Goal: Task Accomplishment & Management: Manage account settings

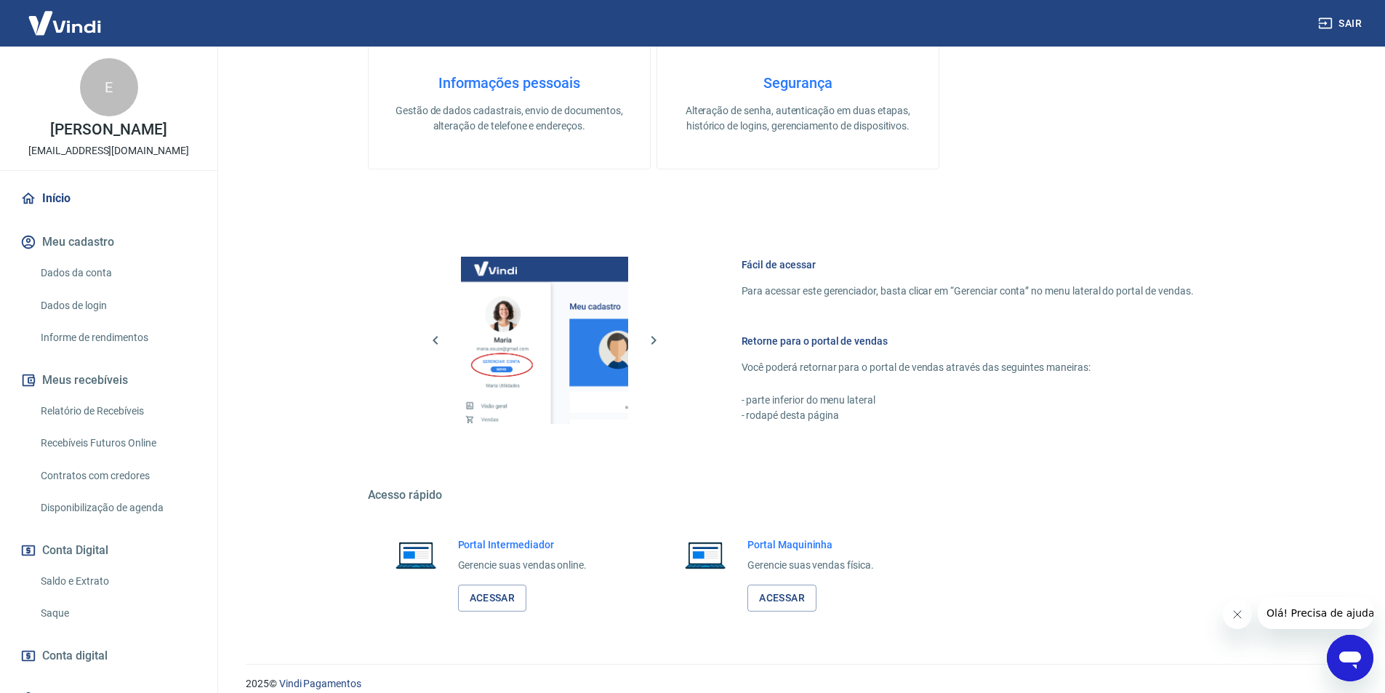
scroll to position [554, 0]
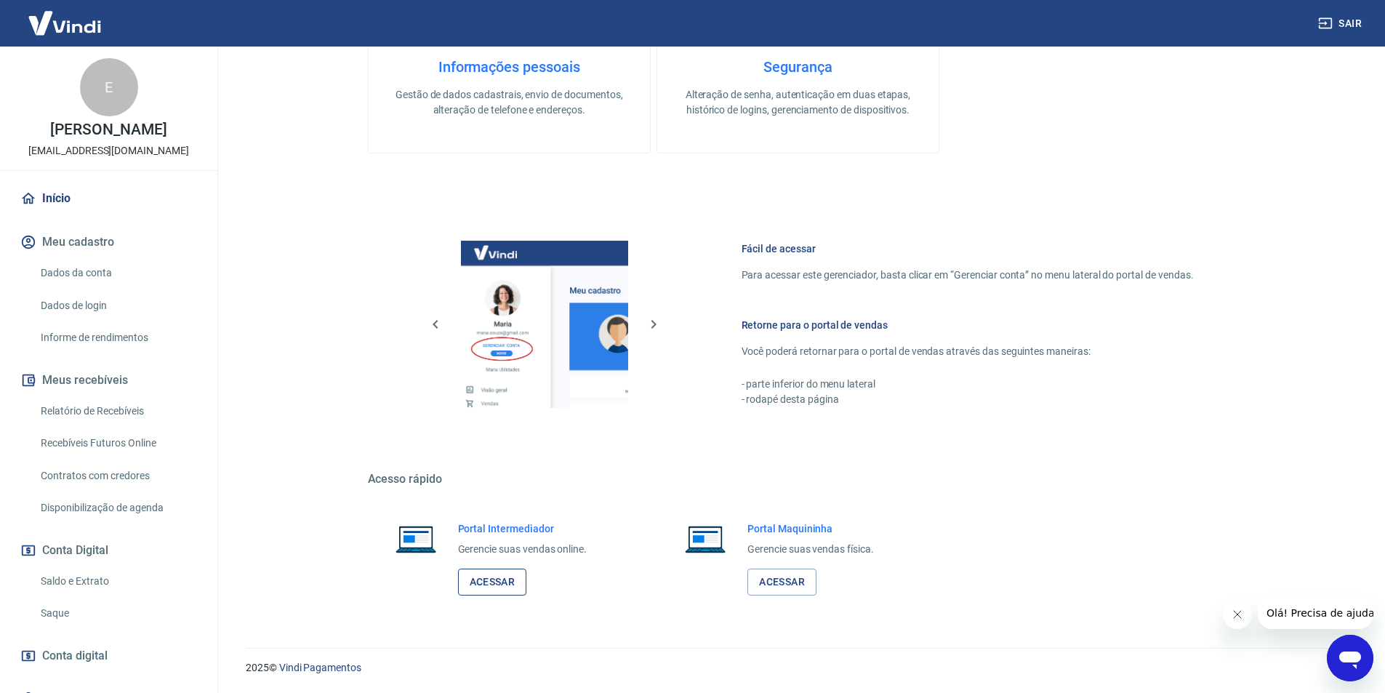
click at [497, 573] on link "Acessar" at bounding box center [492, 582] width 69 height 27
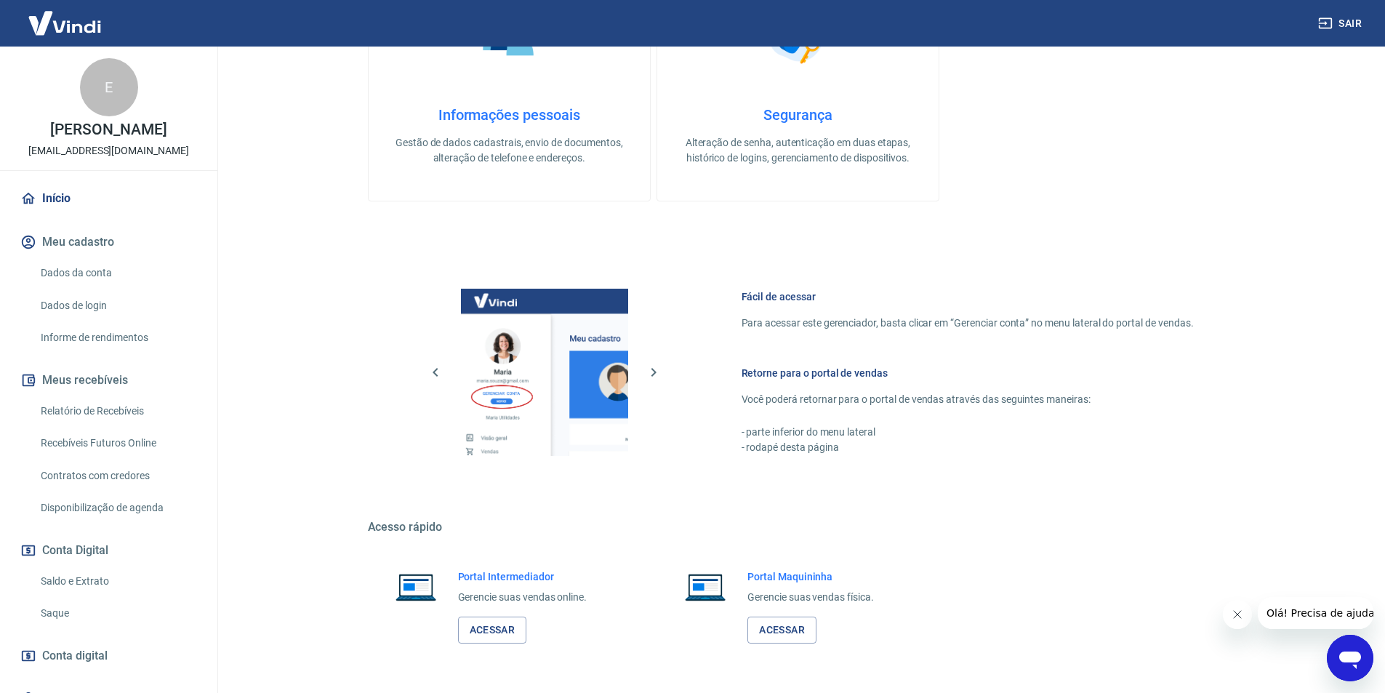
scroll to position [509, 0]
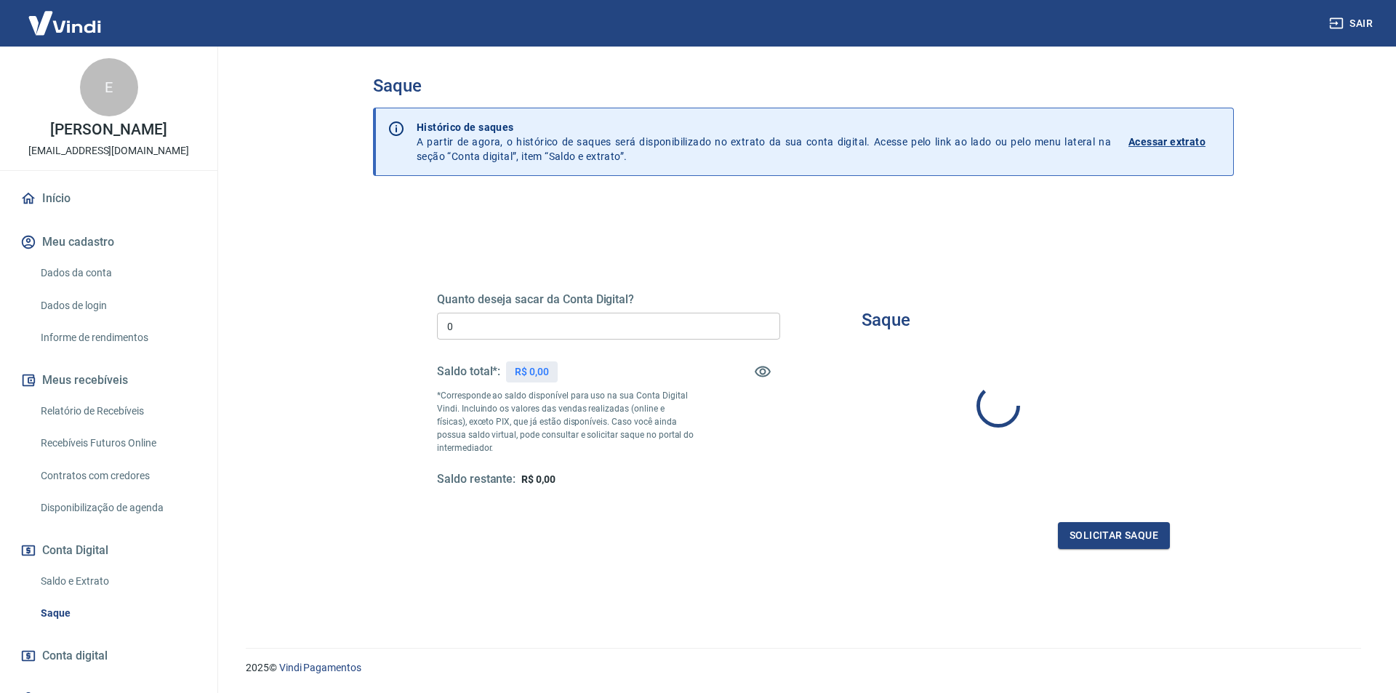
type input "R$ 0,00"
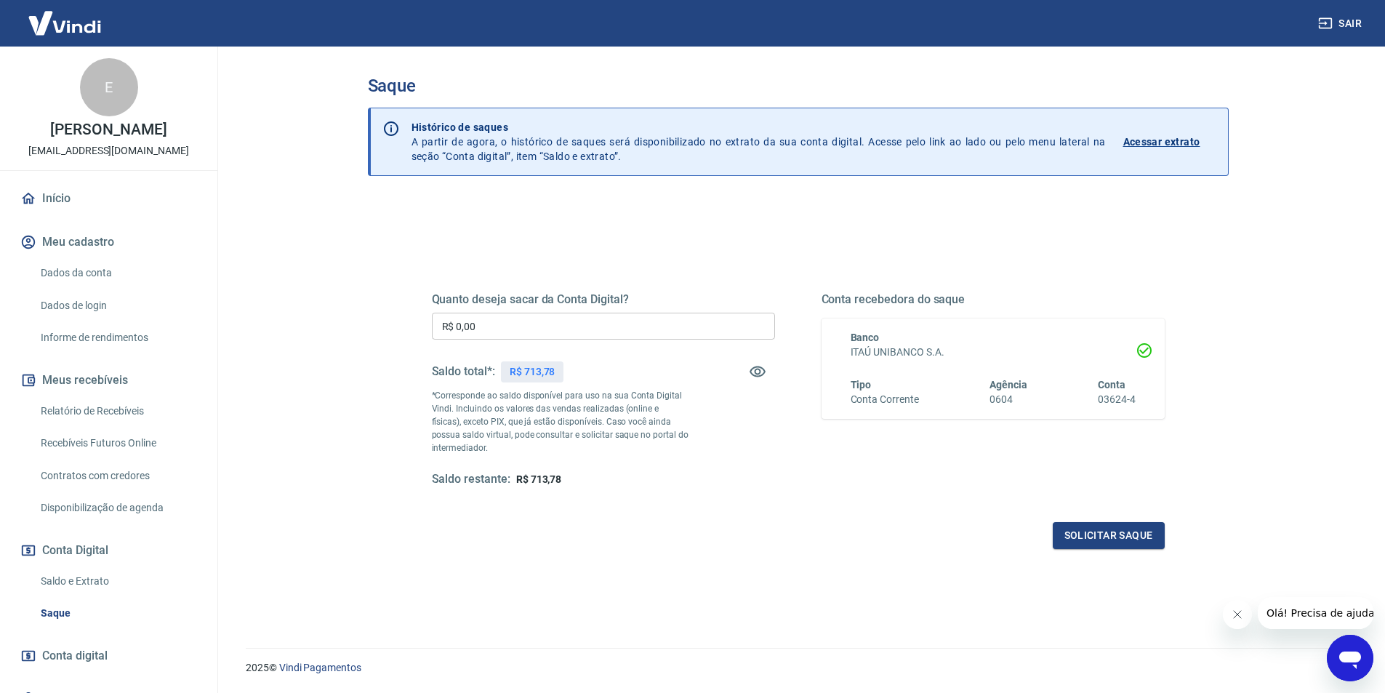
click at [598, 324] on input "R$ 0,00" at bounding box center [603, 326] width 343 height 27
type input "R$ 700,00"
click at [1078, 538] on button "Solicitar saque" at bounding box center [1109, 535] width 112 height 27
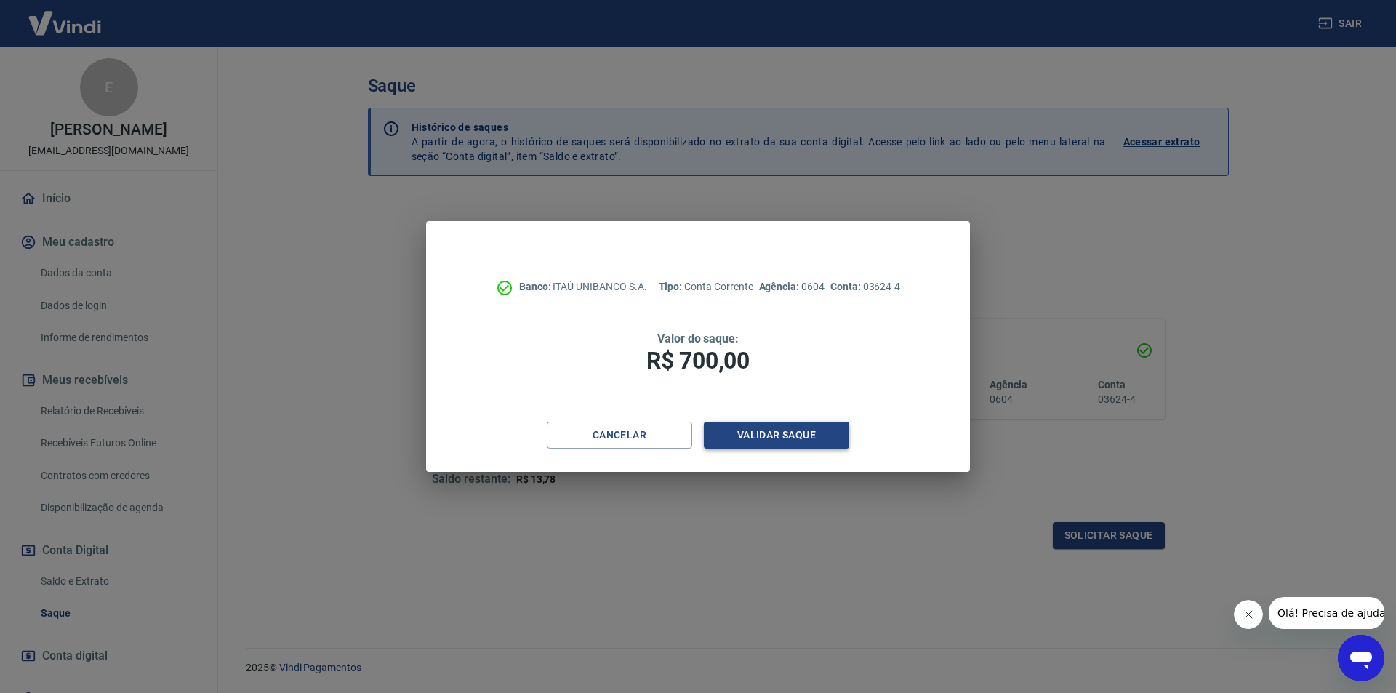
click at [802, 428] on button "Validar saque" at bounding box center [776, 435] width 145 height 27
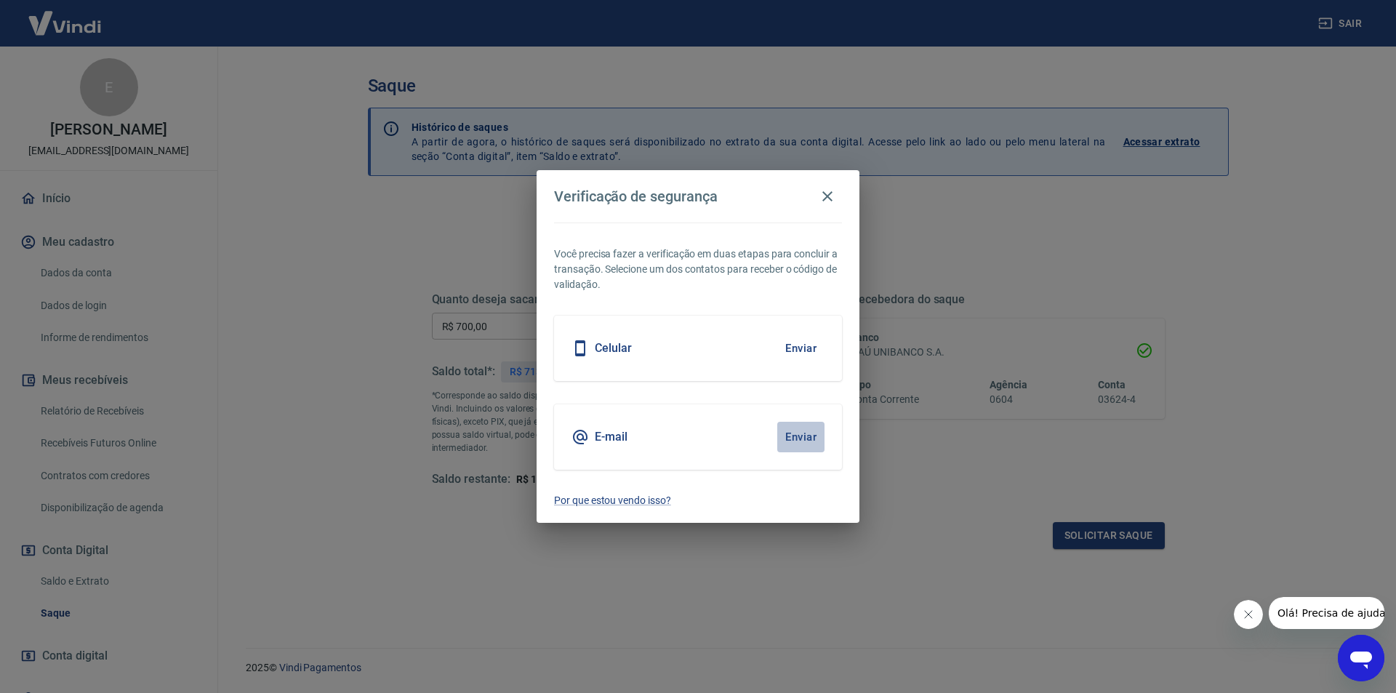
click at [782, 432] on button "Enviar" at bounding box center [800, 437] width 47 height 31
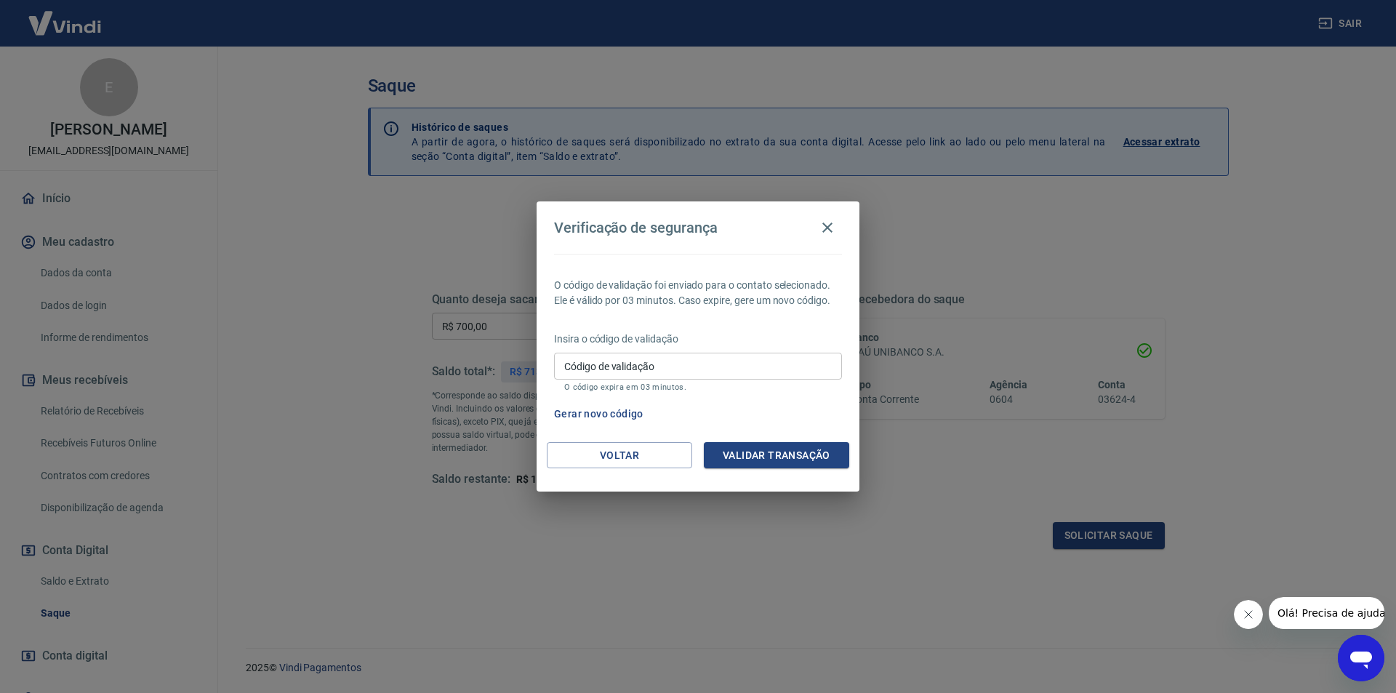
click at [656, 366] on input "Código de validação" at bounding box center [698, 366] width 288 height 27
paste input "289813"
type input "289813"
click at [806, 462] on button "Validar transação" at bounding box center [776, 455] width 145 height 27
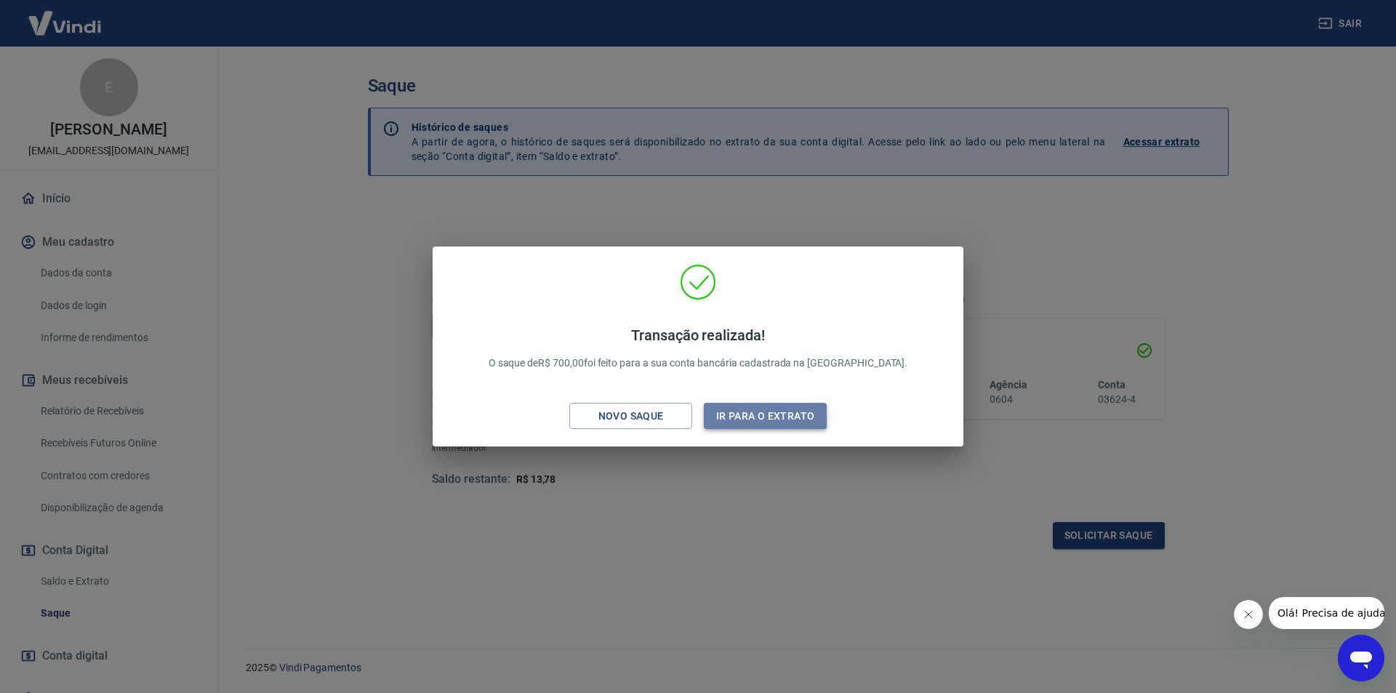
click at [766, 414] on button "Ir para o extrato" at bounding box center [765, 416] width 123 height 27
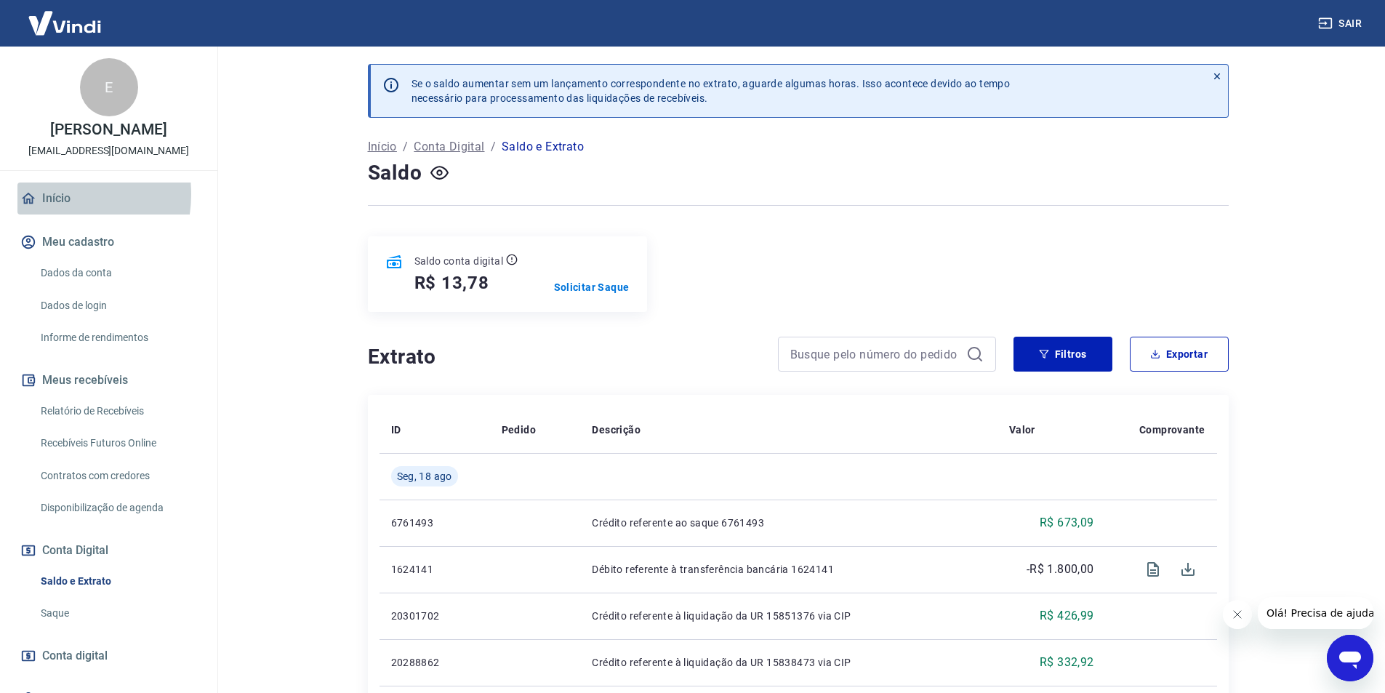
click at [49, 194] on link "Início" at bounding box center [108, 198] width 182 height 32
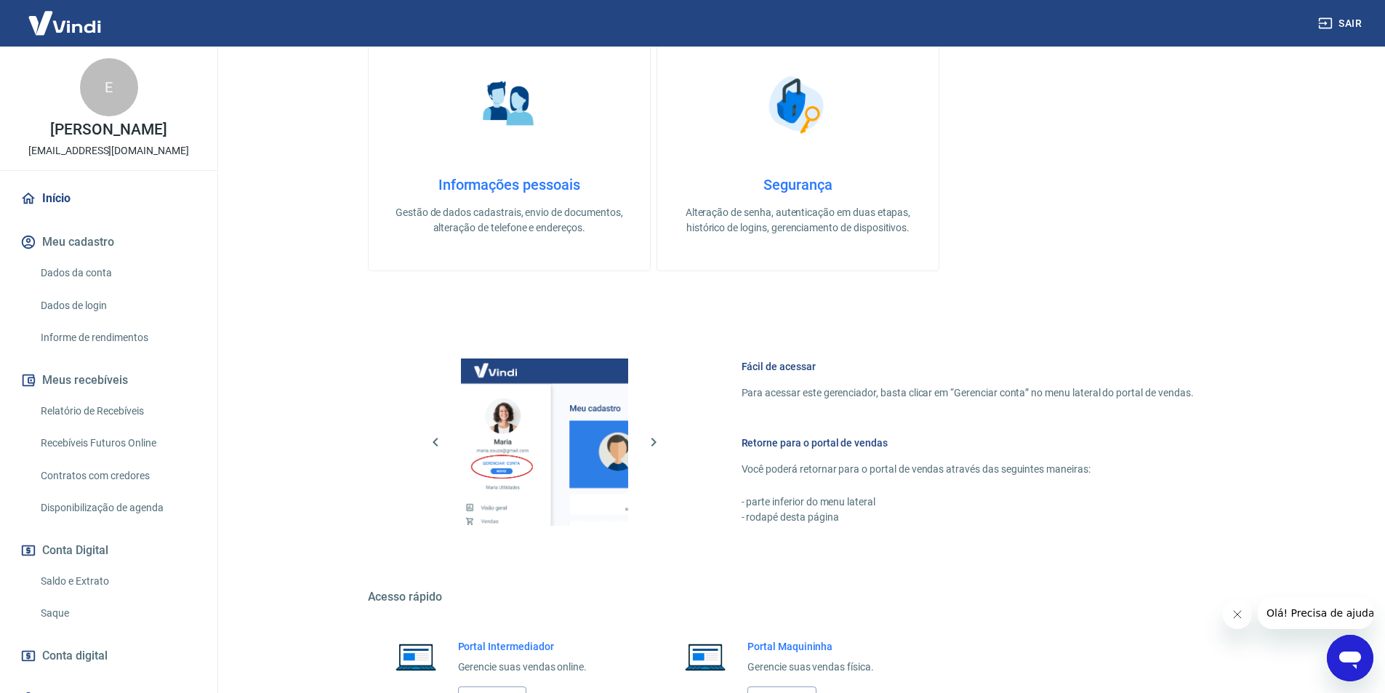
scroll to position [73, 0]
